Goal: Feedback & Contribution: Leave review/rating

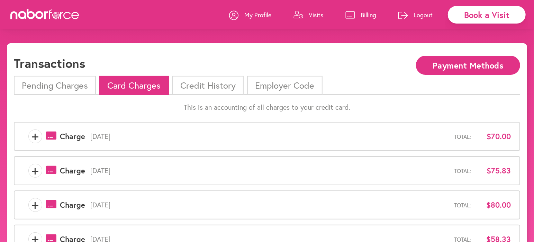
click at [309, 15] on p "Visits" at bounding box center [316, 15] width 15 height 8
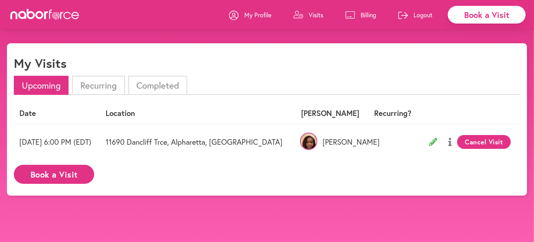
click at [157, 83] on li "Completed" at bounding box center [157, 85] width 59 height 19
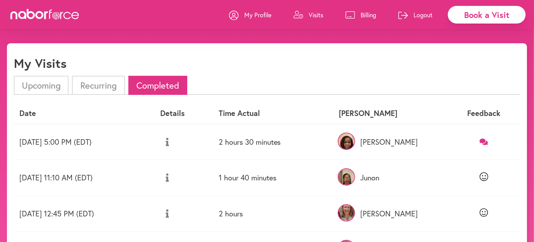
click at [485, 141] on icon at bounding box center [484, 141] width 9 height 7
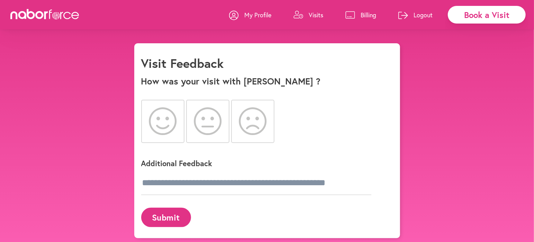
click at [160, 121] on icon at bounding box center [163, 121] width 28 height 28
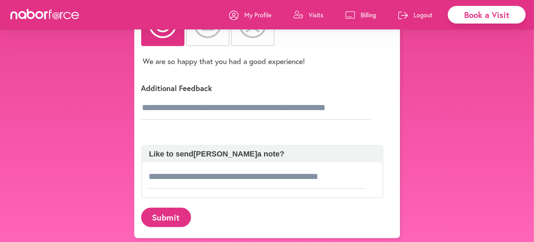
scroll to position [98, 0]
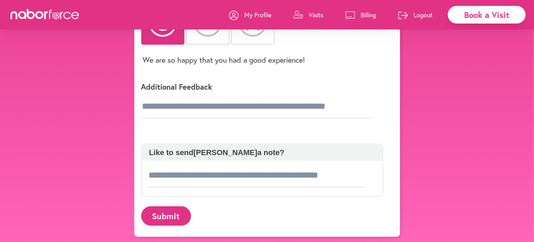
click at [157, 214] on button "Submit" at bounding box center [166, 215] width 50 height 19
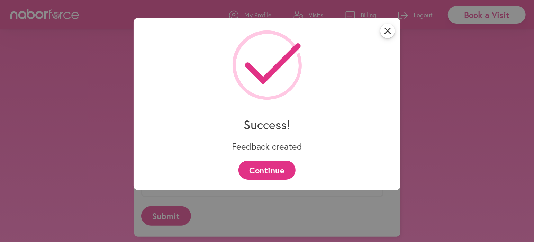
click at [277, 167] on button "Continue" at bounding box center [267, 170] width 57 height 19
